Goal: Task Accomplishment & Management: Complete application form

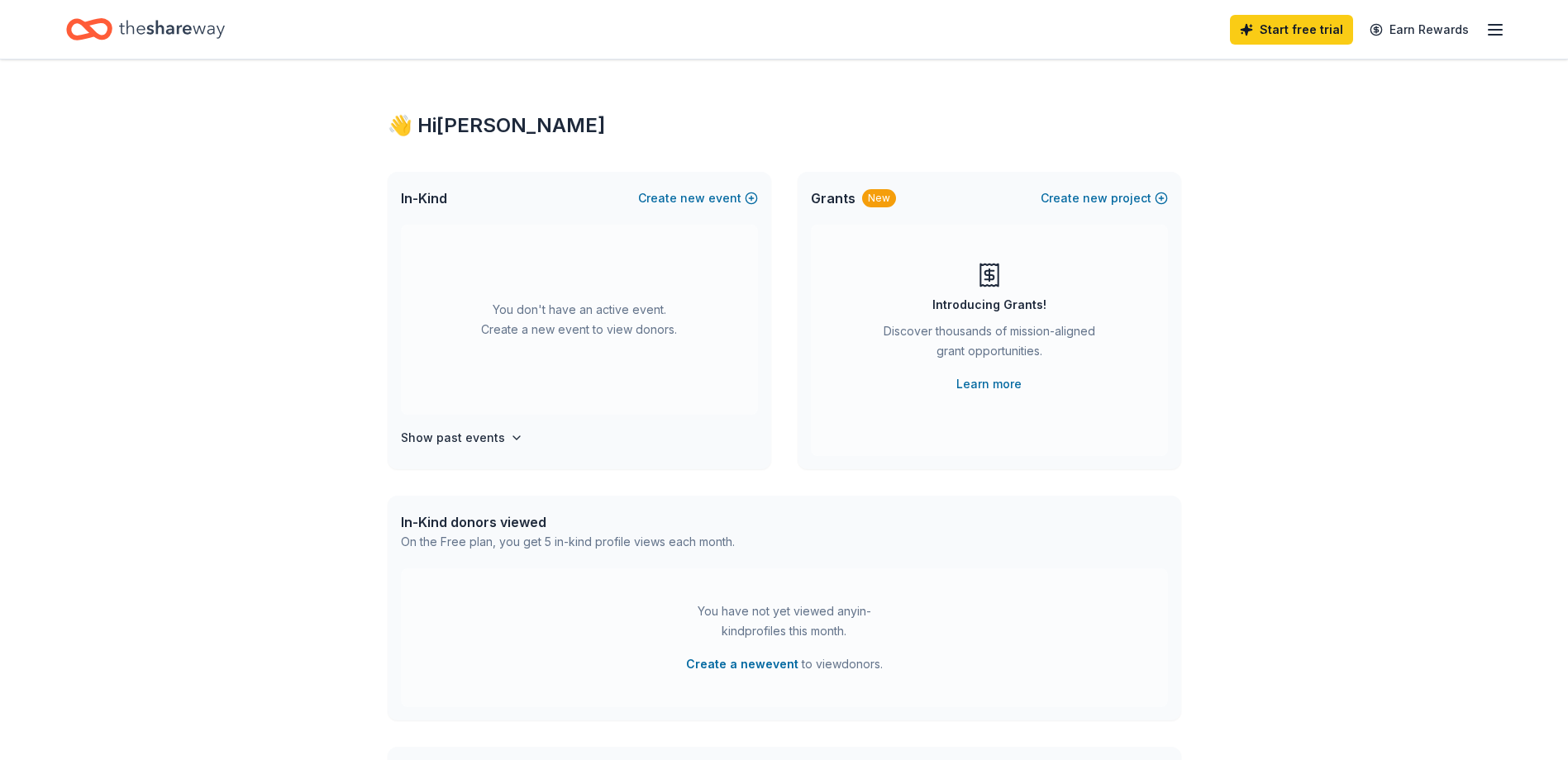
click at [201, 29] on icon "Home" at bounding box center [172, 29] width 106 height 18
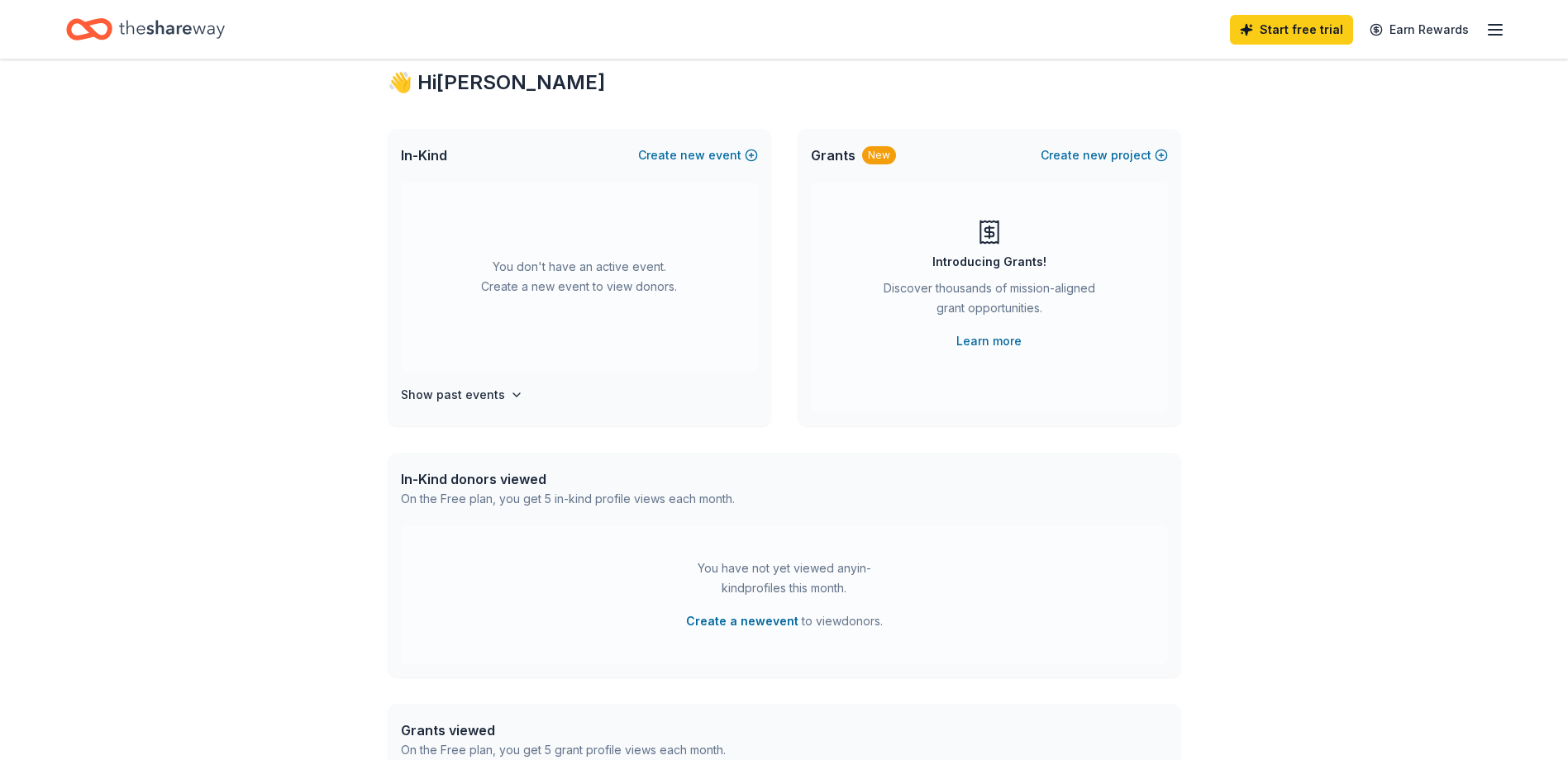
scroll to position [83, 0]
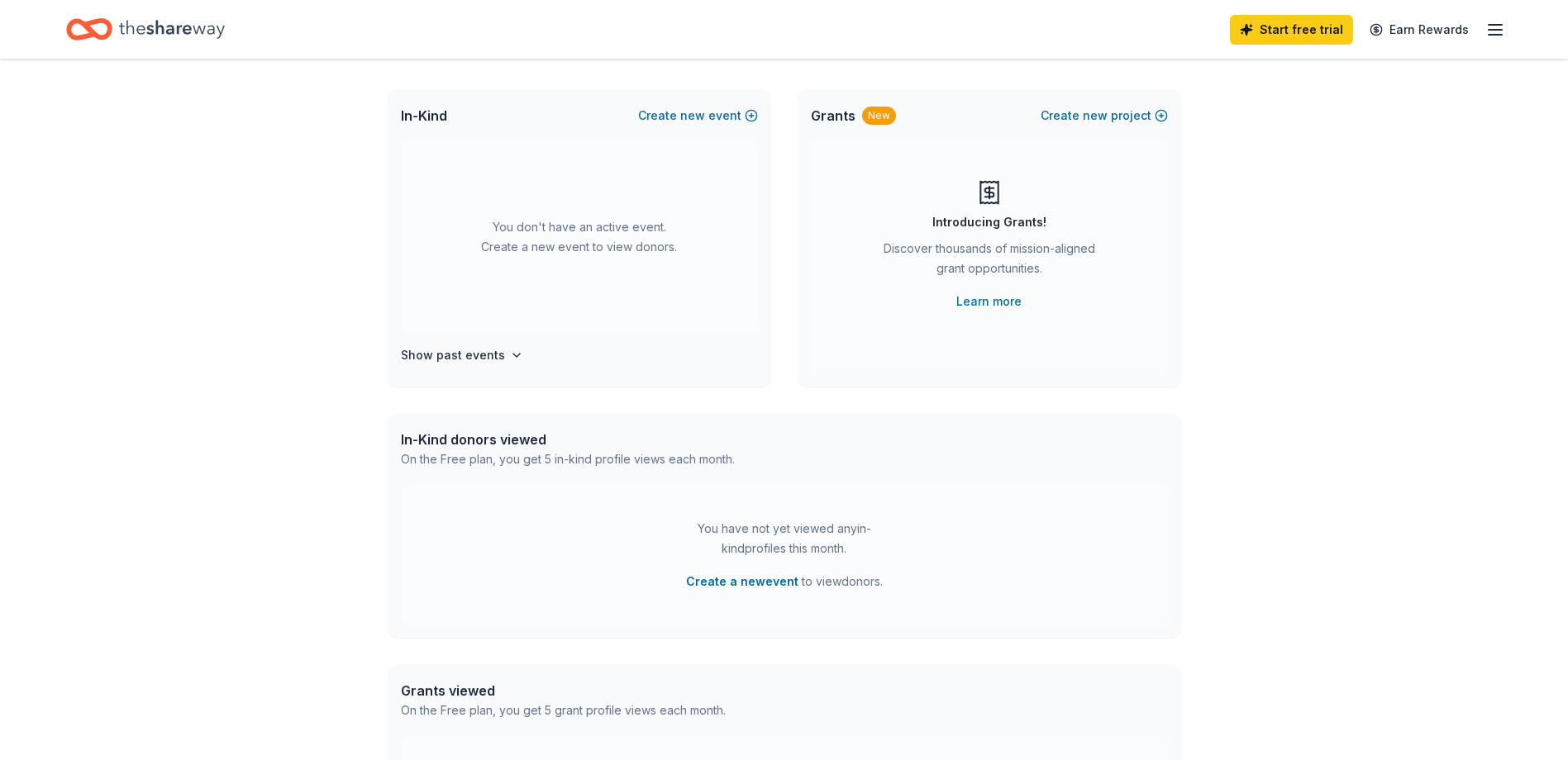
click at [1512, 28] on div "Start free trial Earn Rewards" at bounding box center [784, 29] width 1568 height 59
click at [1493, 38] on icon "button" at bounding box center [1495, 30] width 20 height 20
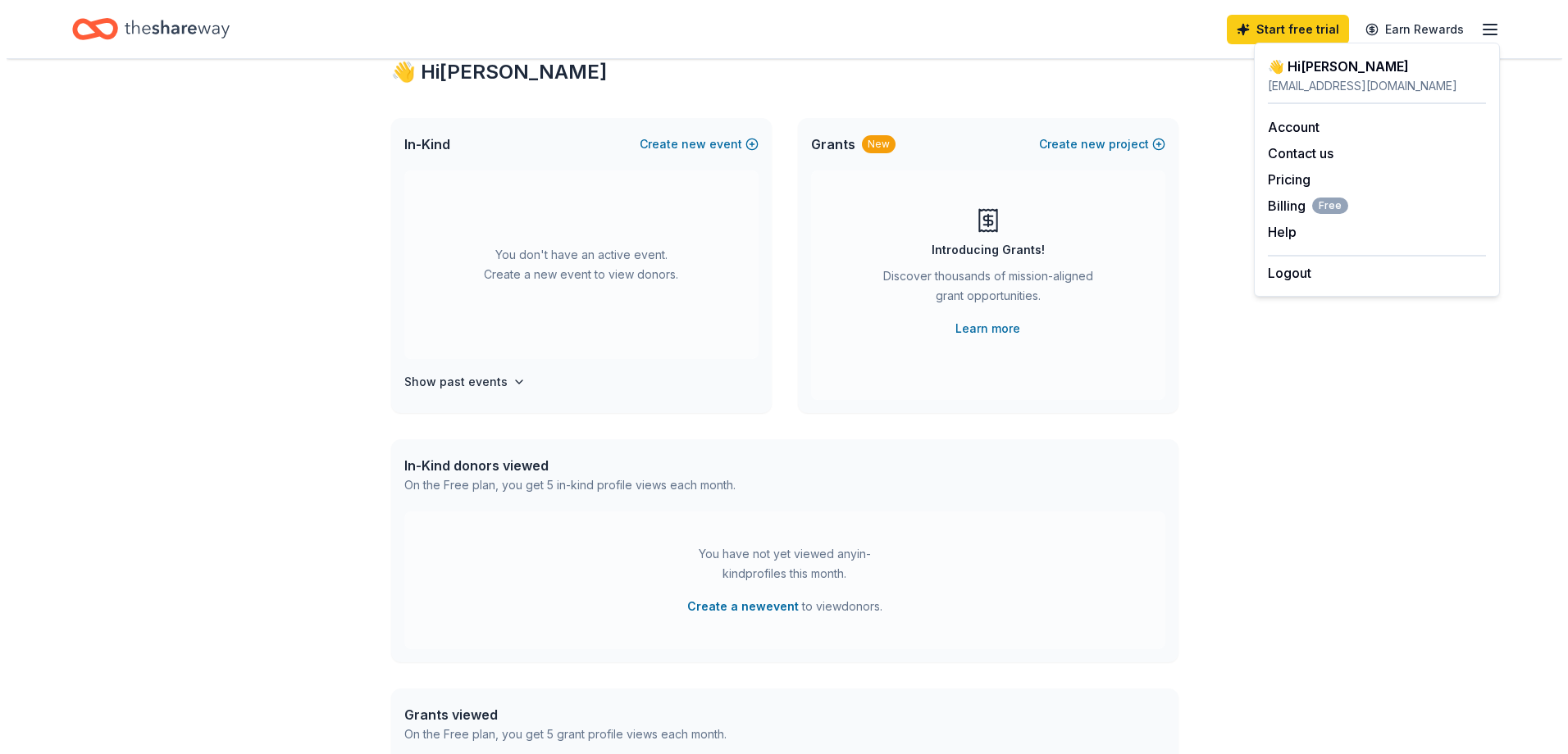
scroll to position [0, 0]
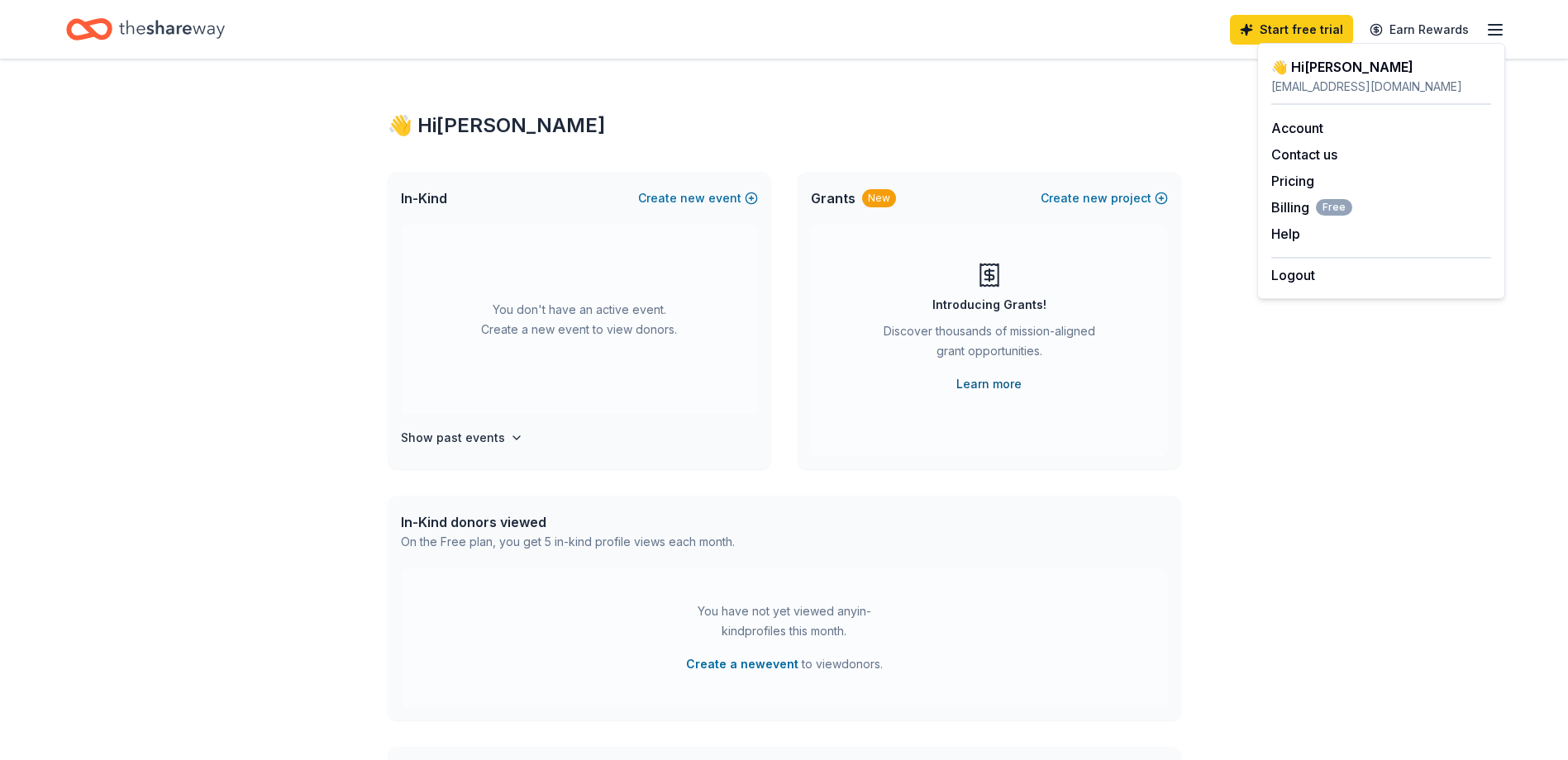
click at [980, 377] on link "Learn more" at bounding box center [988, 384] width 66 height 20
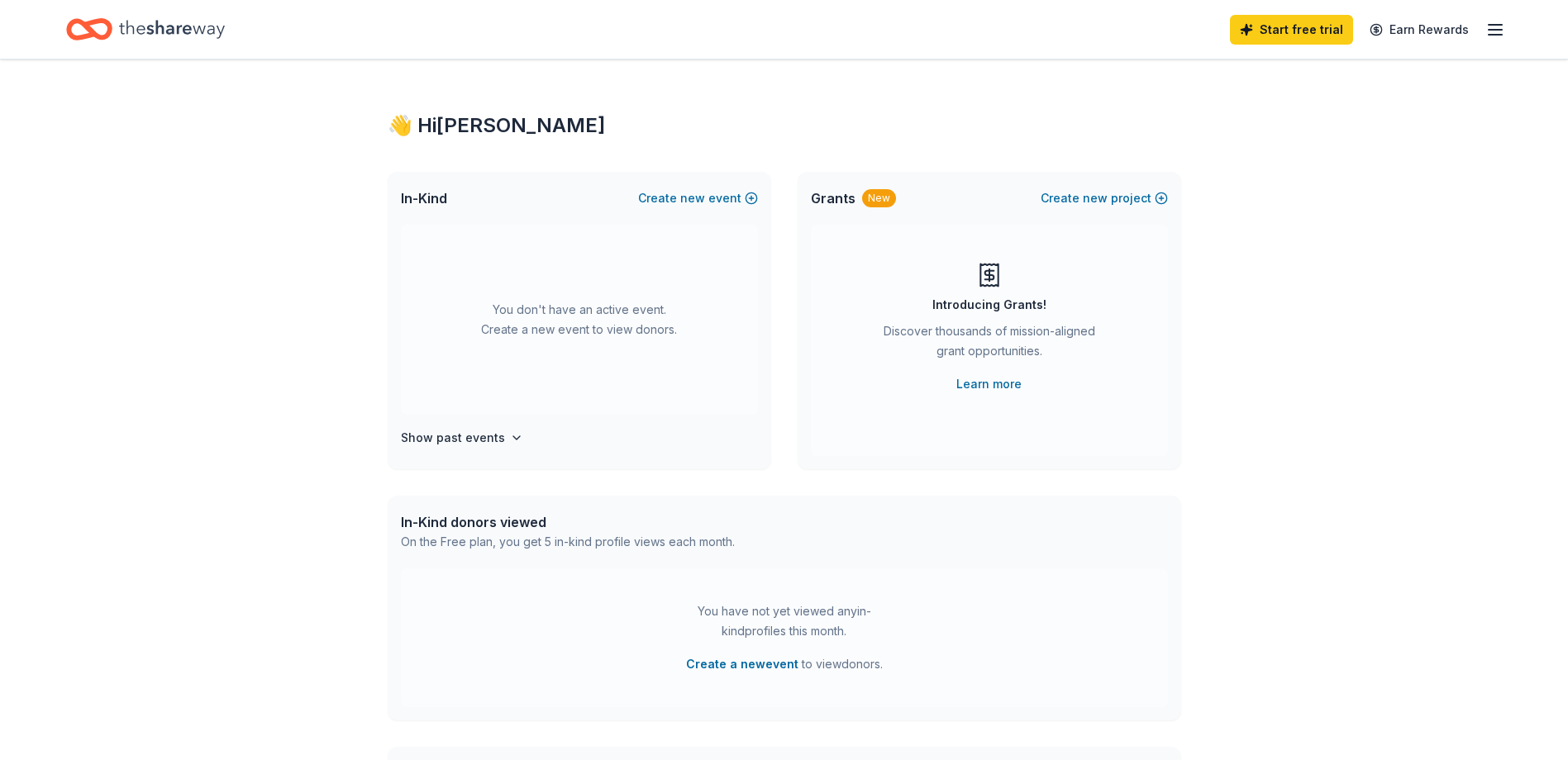
click at [1082, 208] on div "Grants New Create new project" at bounding box center [989, 198] width 383 height 53
click at [1082, 201] on button "Create new project" at bounding box center [1104, 198] width 127 height 20
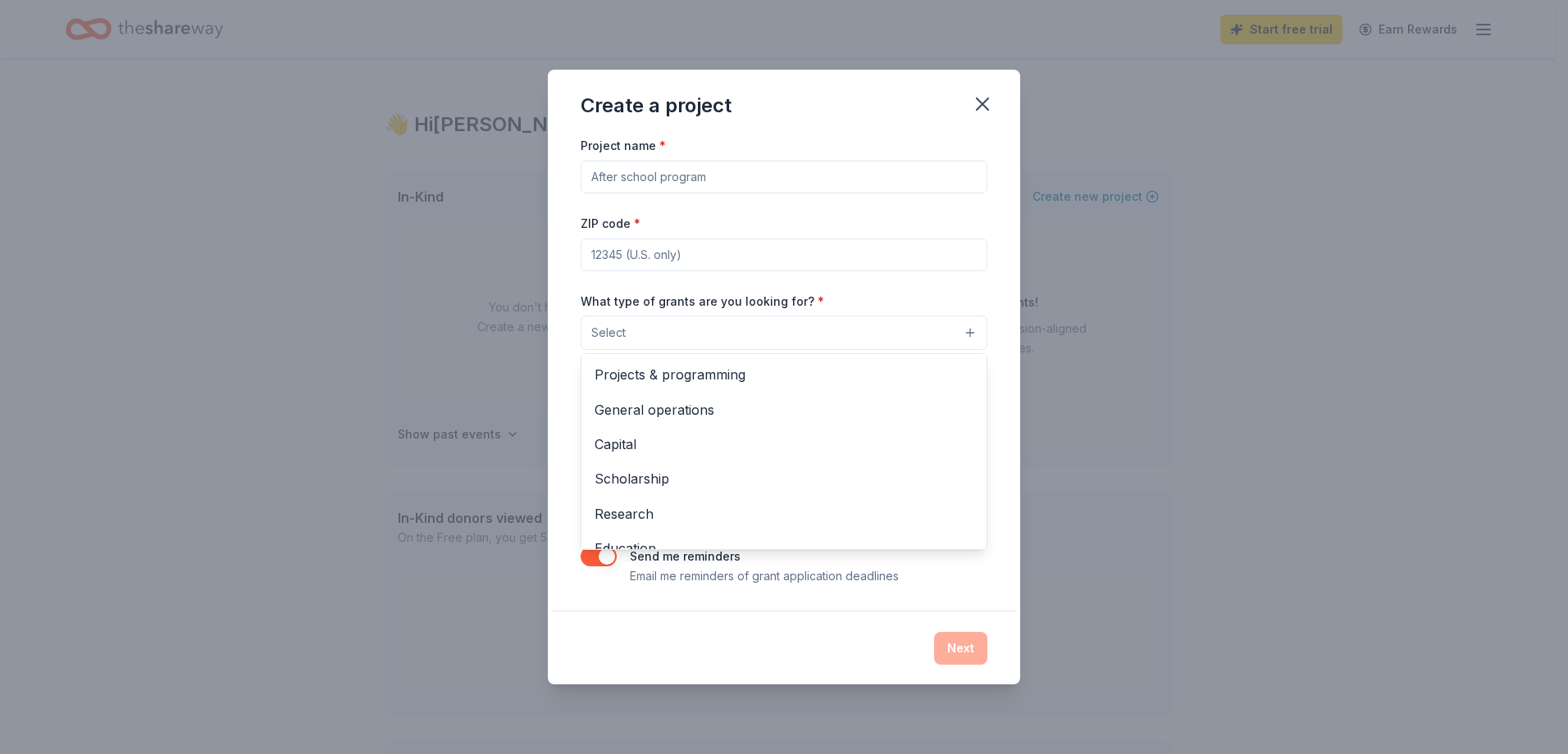
click at [752, 337] on button "Select" at bounding box center [784, 333] width 406 height 35
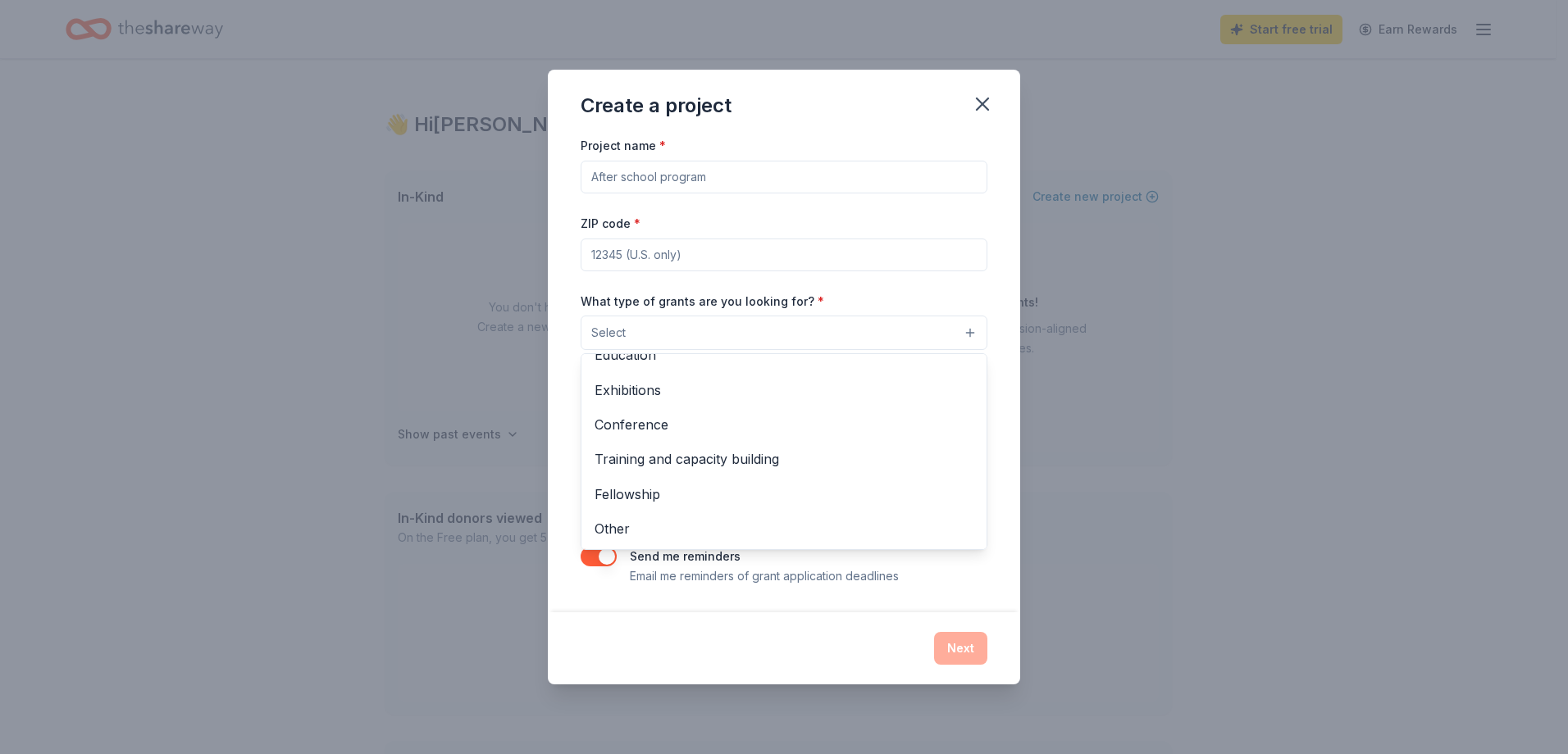
click at [737, 306] on div "What type of grants are you looking for? * Select Projects & programming Genera…" at bounding box center [784, 321] width 406 height 60
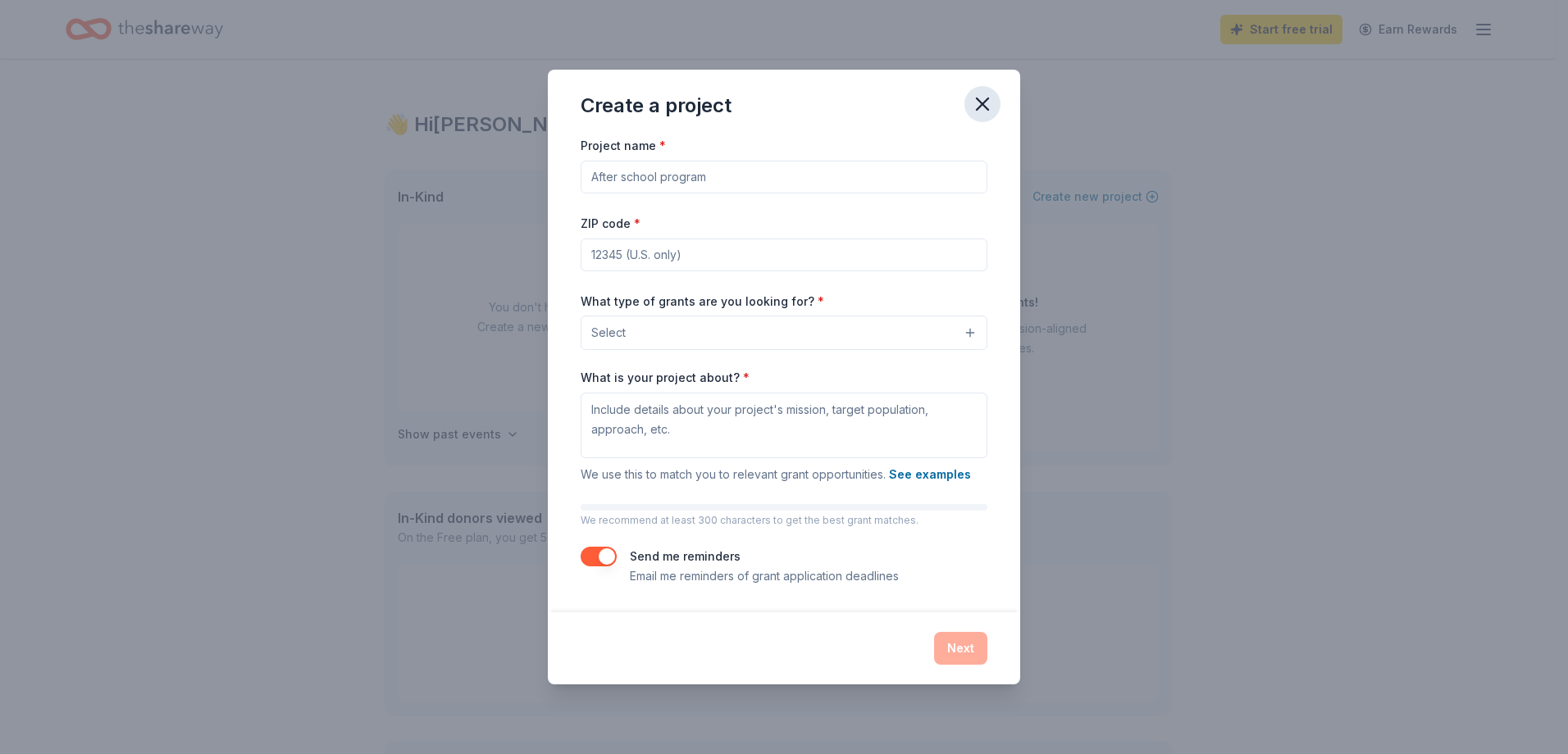
click at [981, 102] on icon "button" at bounding box center [982, 104] width 23 height 23
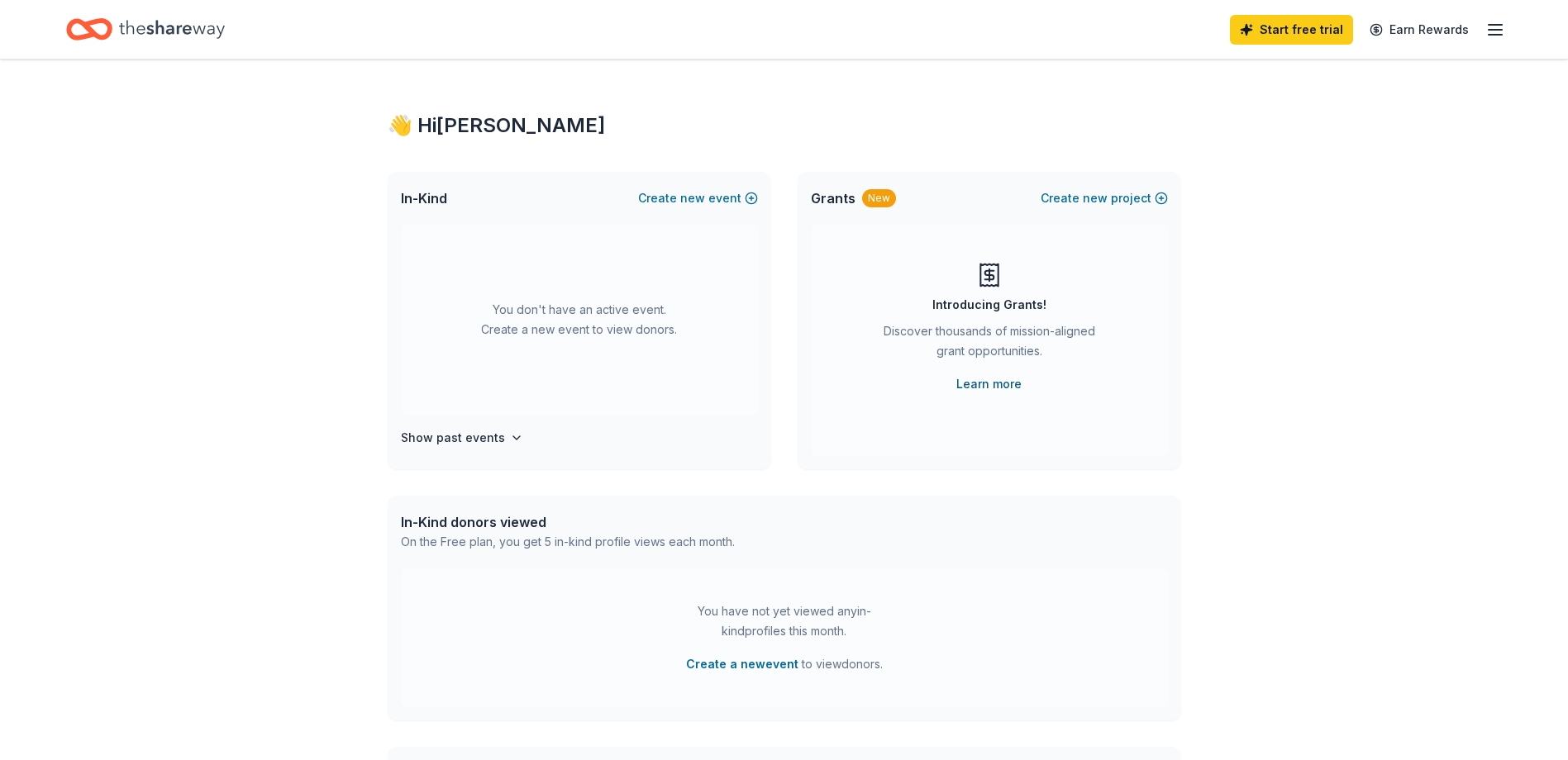
click at [974, 388] on link "Learn more" at bounding box center [988, 384] width 66 height 20
click at [1089, 203] on span "new" at bounding box center [1095, 198] width 25 height 20
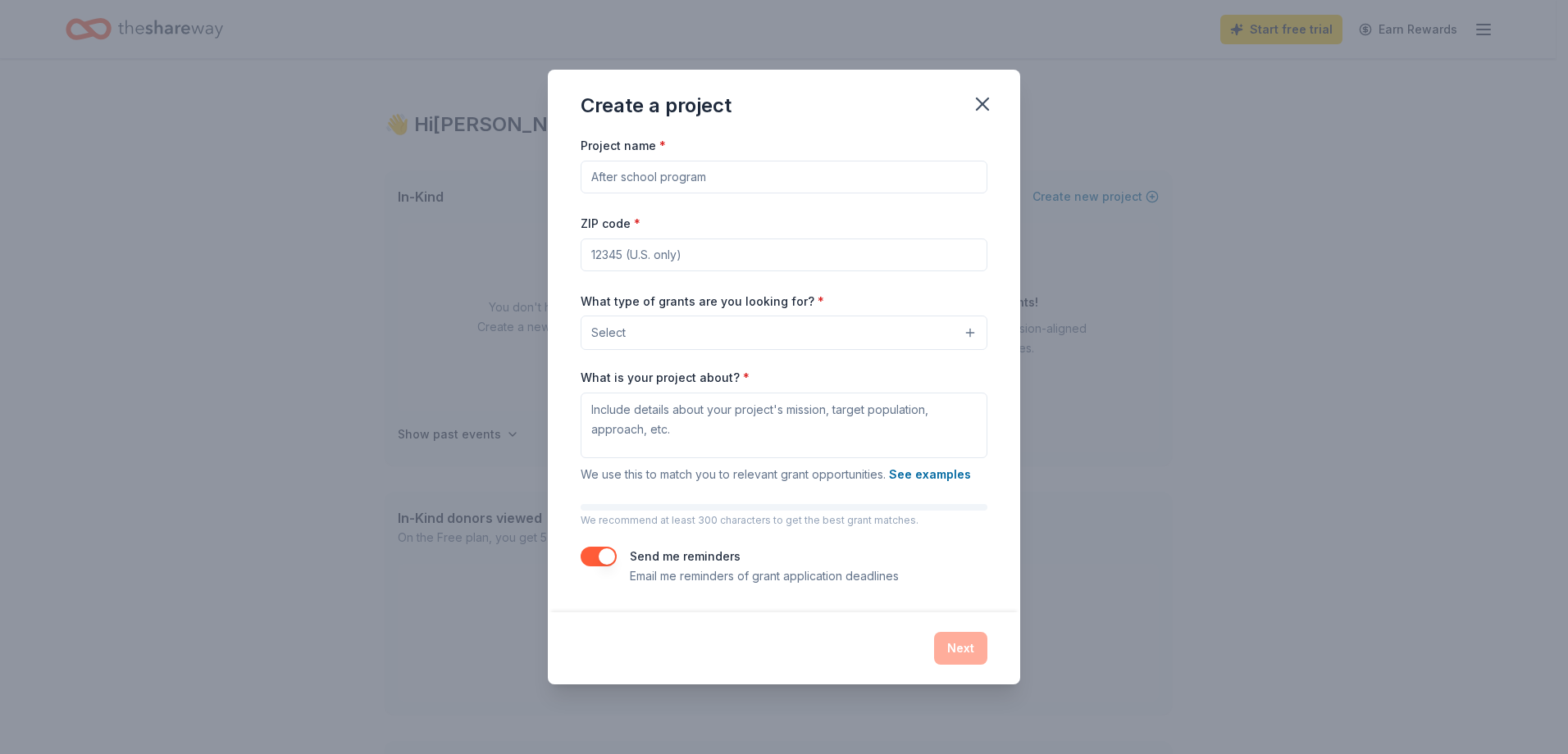
click at [772, 197] on div "Project name * ZIP code * What type of grants are you looking for? * Select Wha…" at bounding box center [784, 359] width 406 height 450
drag, startPoint x: 773, startPoint y: 190, endPoint x: 748, endPoint y: 194, distance: 25.3
click at [748, 194] on div "Project name * ZIP code * What type of grants are you looking for? * Select Wha…" at bounding box center [784, 359] width 406 height 450
drag, startPoint x: 921, startPoint y: 182, endPoint x: 678, endPoint y: 185, distance: 243.0
click at [678, 185] on input "Monterey Elem Family Night/ Parent Teacher Conferences" at bounding box center [784, 177] width 406 height 33
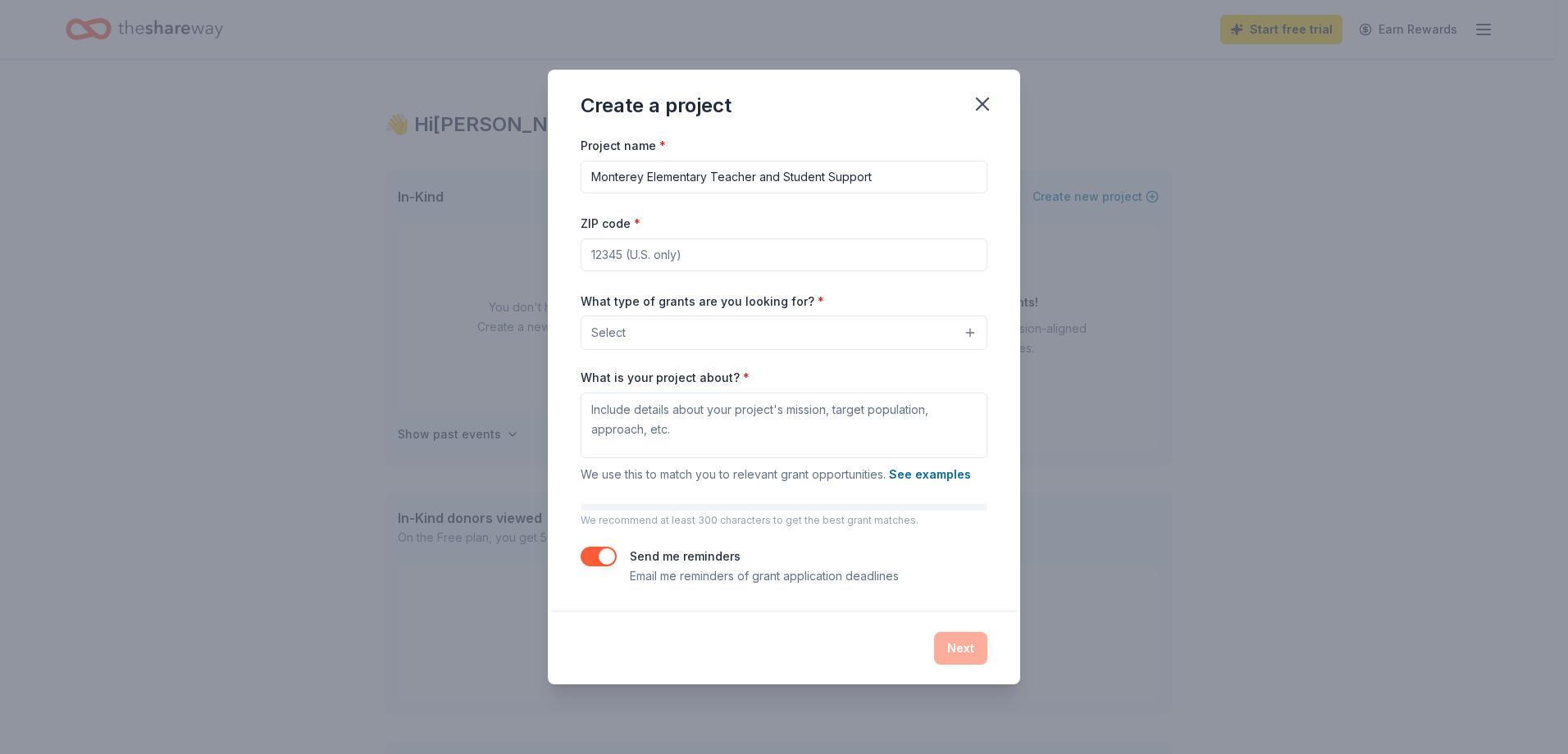
type input "Monterey Elementary Teacher and Student Support"
type input "80910"
click at [626, 329] on button "Select" at bounding box center [784, 333] width 406 height 35
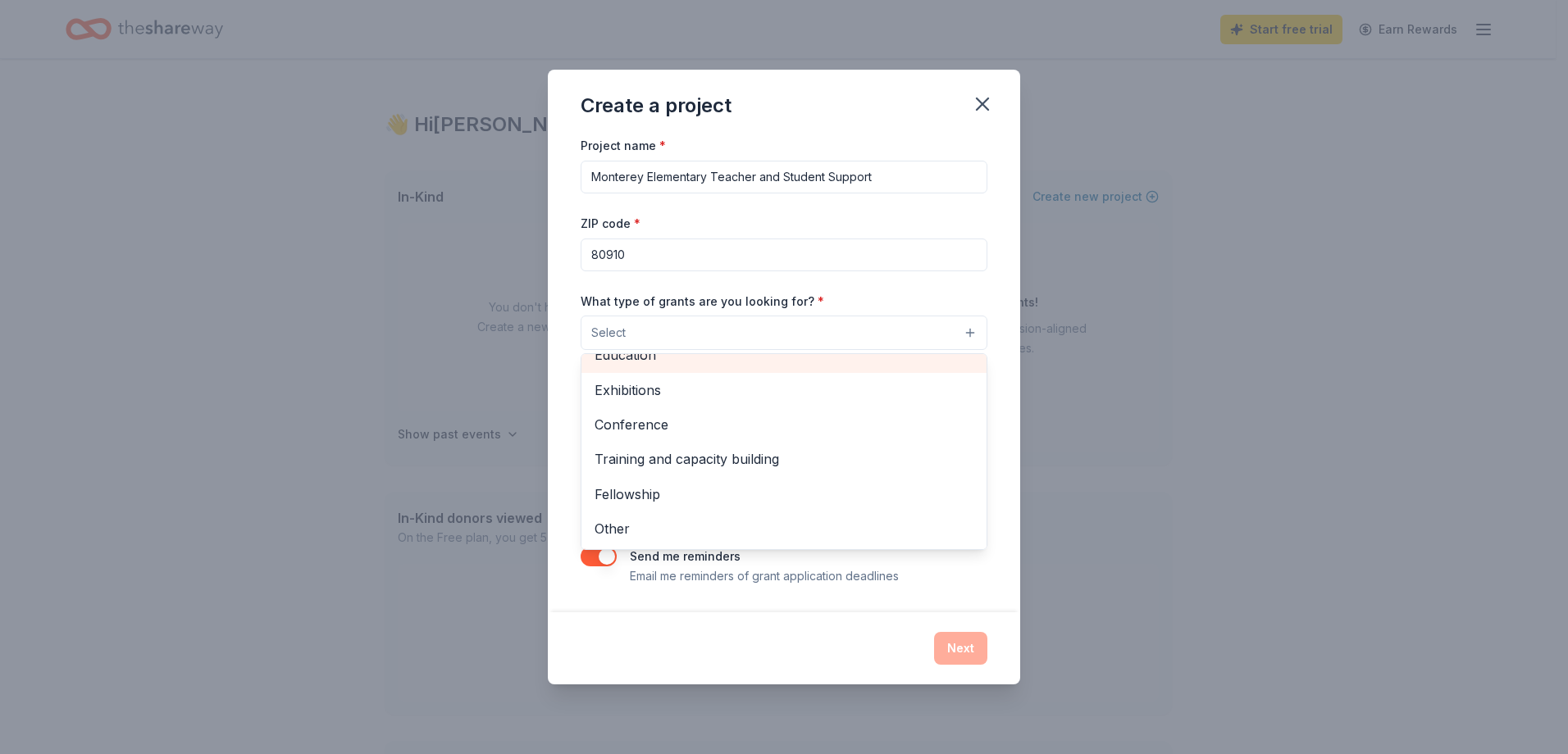
click at [721, 363] on span "Education" at bounding box center [784, 355] width 378 height 21
click at [570, 358] on div "Project name * Monterey Elementary Teacher and Student Support ZIP code * 80910…" at bounding box center [784, 372] width 472 height 478
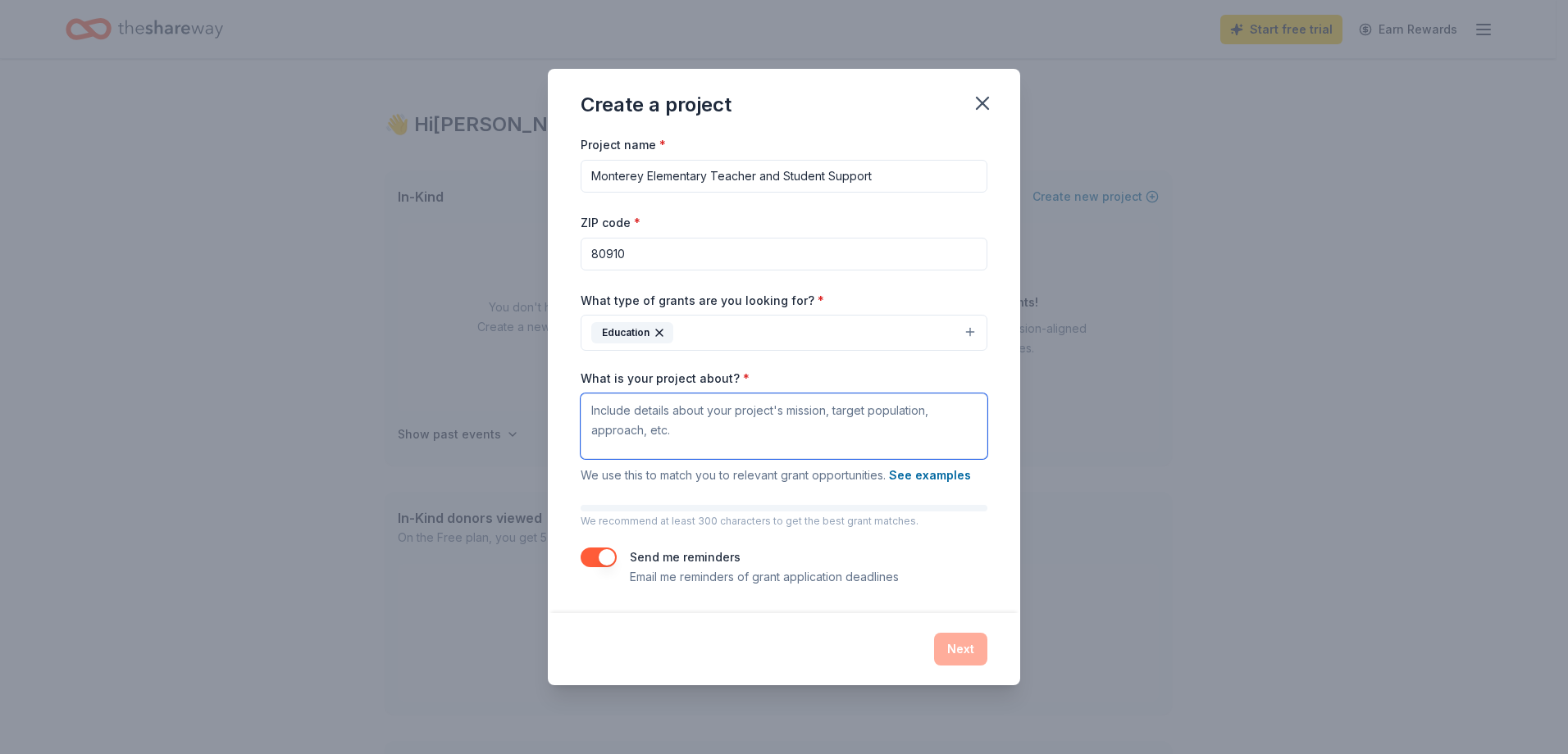
click at [654, 409] on textarea "What is your project about? *" at bounding box center [784, 426] width 406 height 66
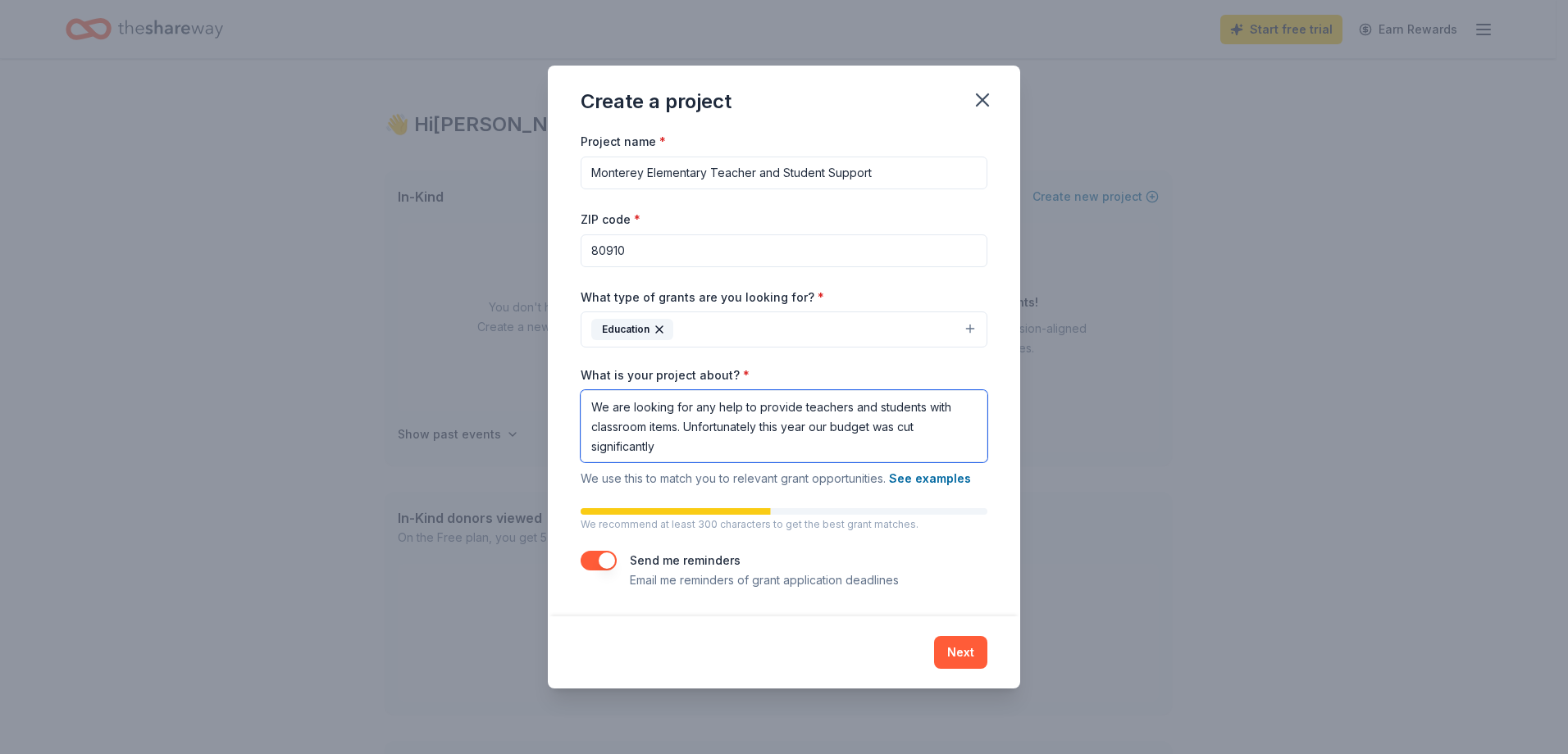
click at [768, 438] on textarea "We are looking for any help to provide teachers and students with classroom ite…" at bounding box center [784, 426] width 406 height 72
type textarea "We are looking for any help to provide teachers and students with classroom ite…"
